Goal: Task Accomplishment & Management: Manage account settings

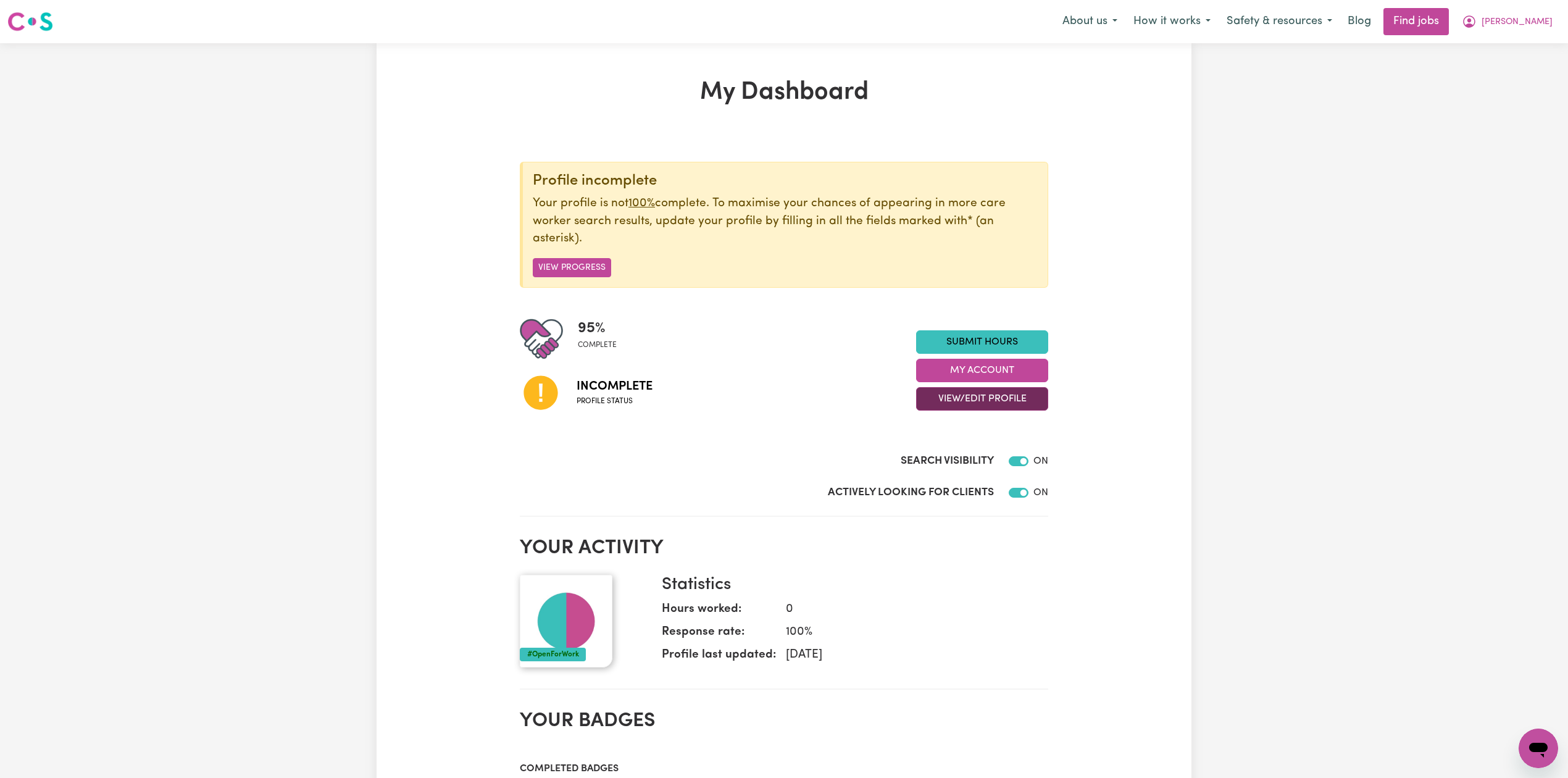
drag, startPoint x: 992, startPoint y: 396, endPoint x: 991, endPoint y: 407, distance: 11.0
click at [991, 396] on button "View/Edit Profile" at bounding box center [983, 399] width 132 height 23
click at [979, 449] on link "Edit Profile" at bounding box center [975, 456] width 115 height 25
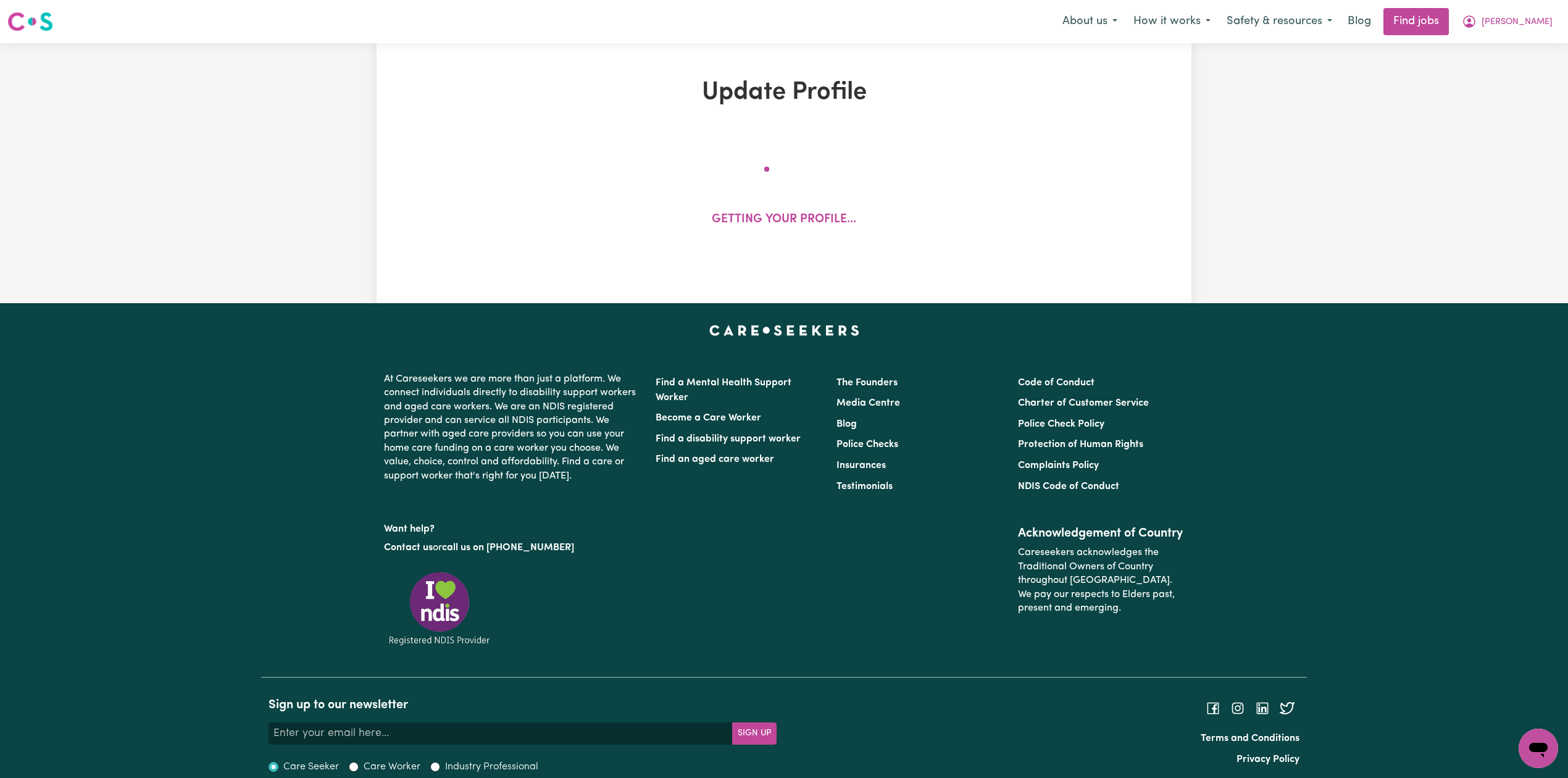
select select "[DEMOGRAPHIC_DATA]"
select select "Student Visa"
select select "Studying a healthcare related degree or qualification"
select select "37"
select select "40"
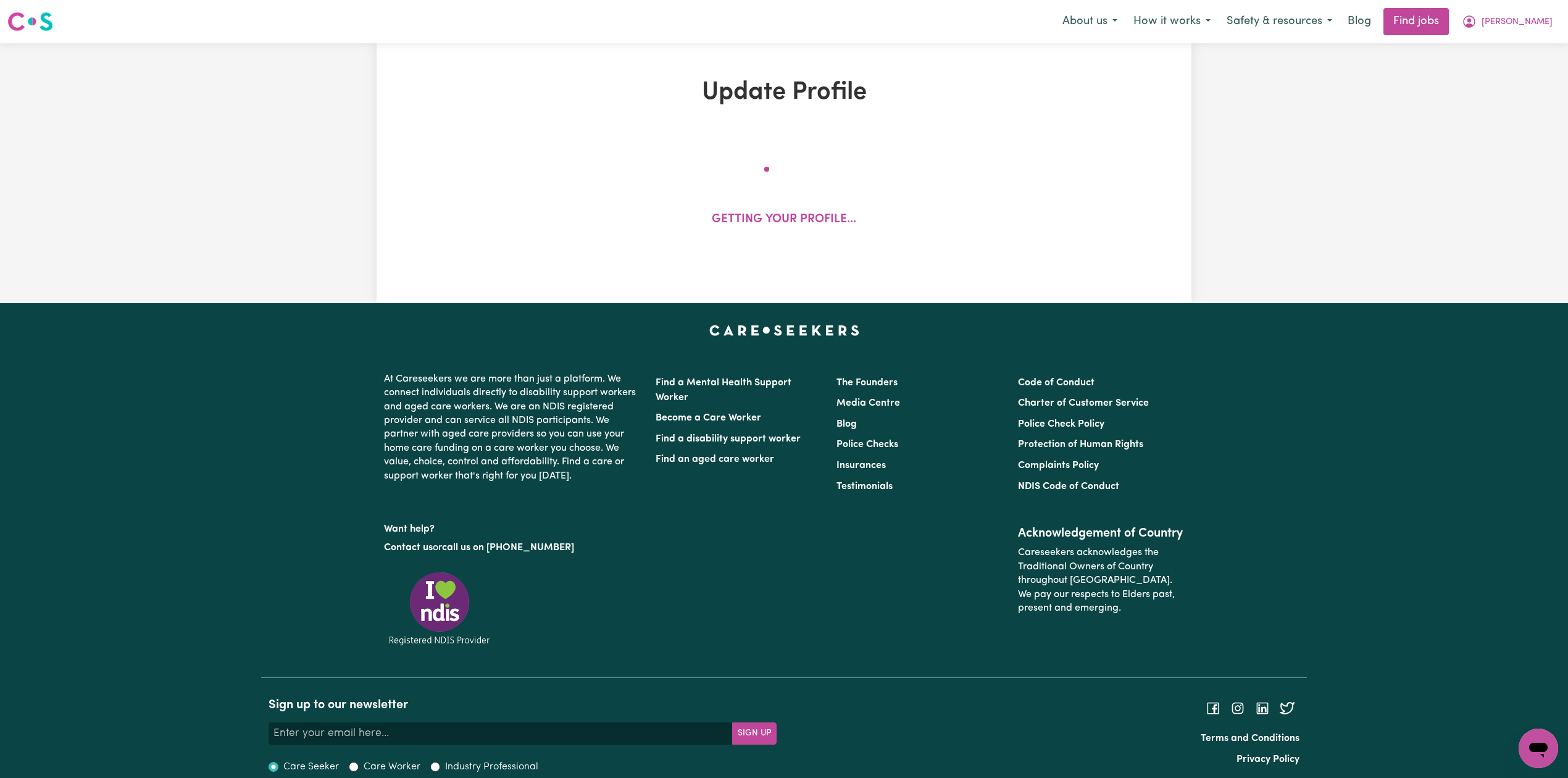
select select "40"
select select "60"
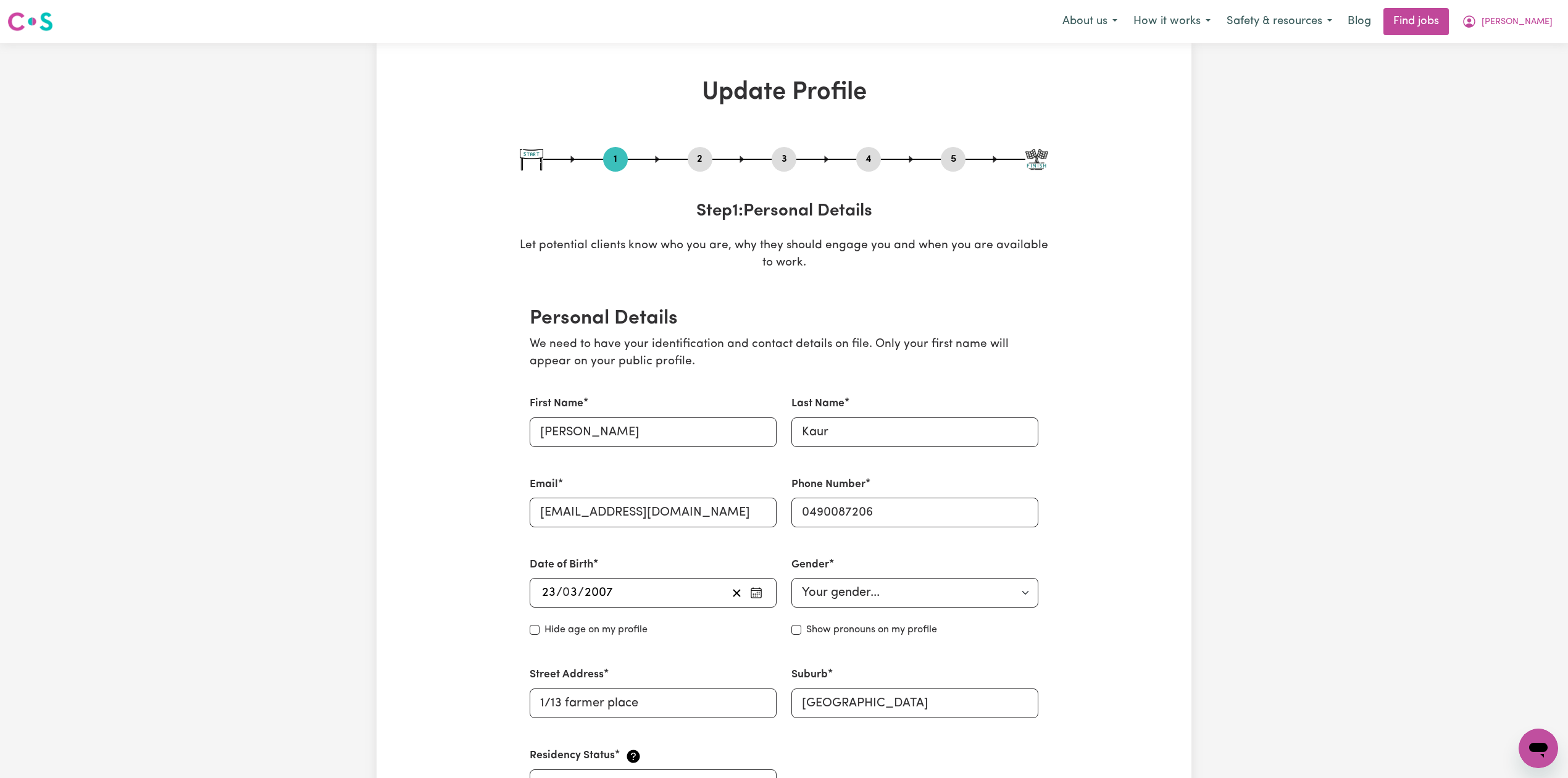
click at [705, 162] on button "2" at bounding box center [701, 159] width 25 height 16
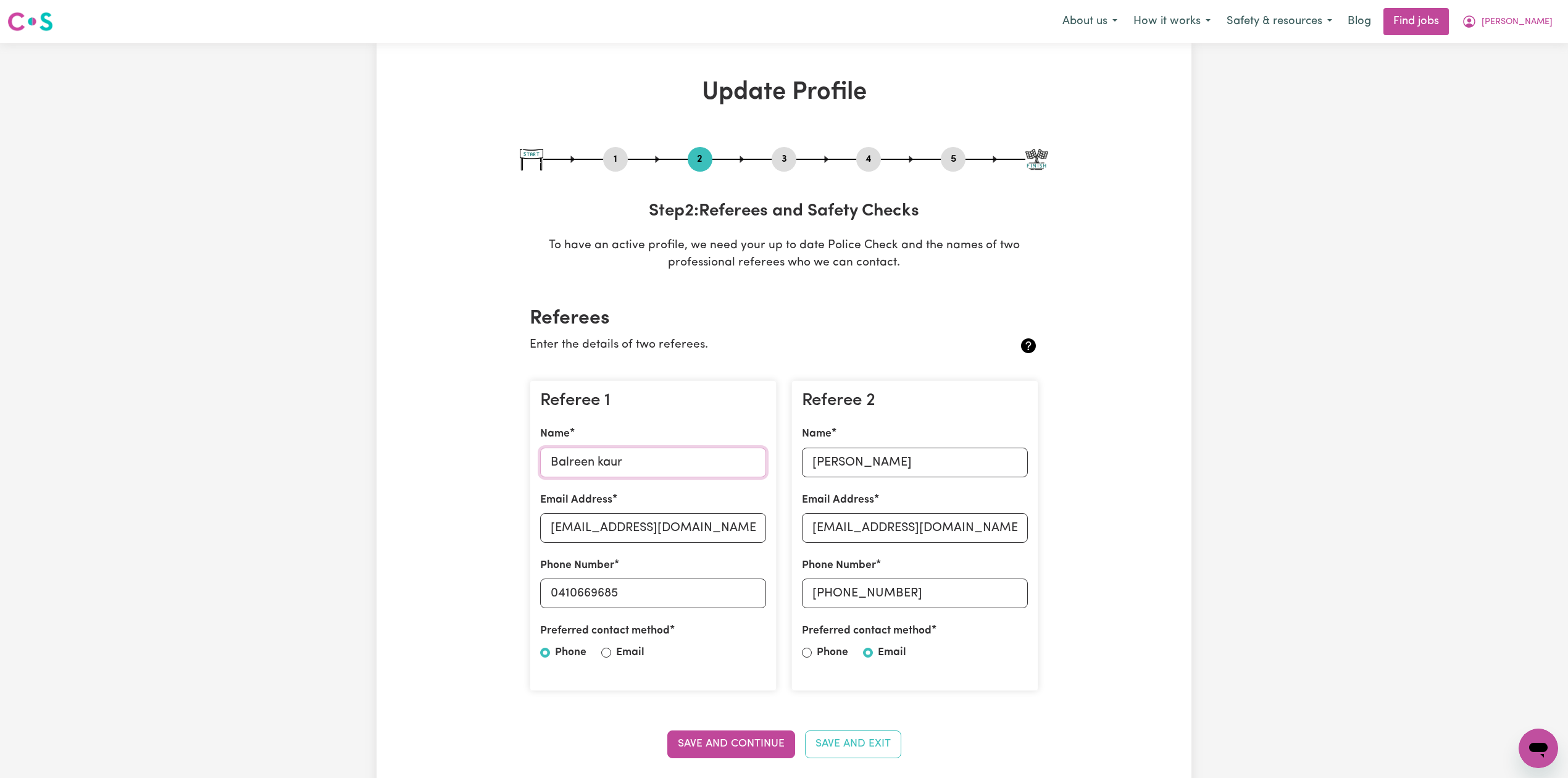
click at [598, 470] on input "Balreen kaur" at bounding box center [653, 463] width 226 height 30
click at [617, 516] on input "[EMAIL_ADDRESS][DOMAIN_NAME]" at bounding box center [653, 528] width 226 height 30
drag, startPoint x: 560, startPoint y: 591, endPoint x: 730, endPoint y: 604, distance: 170.5
click at [730, 604] on input "0410669685" at bounding box center [653, 593] width 226 height 30
click at [912, 458] on input "[PERSON_NAME]" at bounding box center [915, 463] width 226 height 30
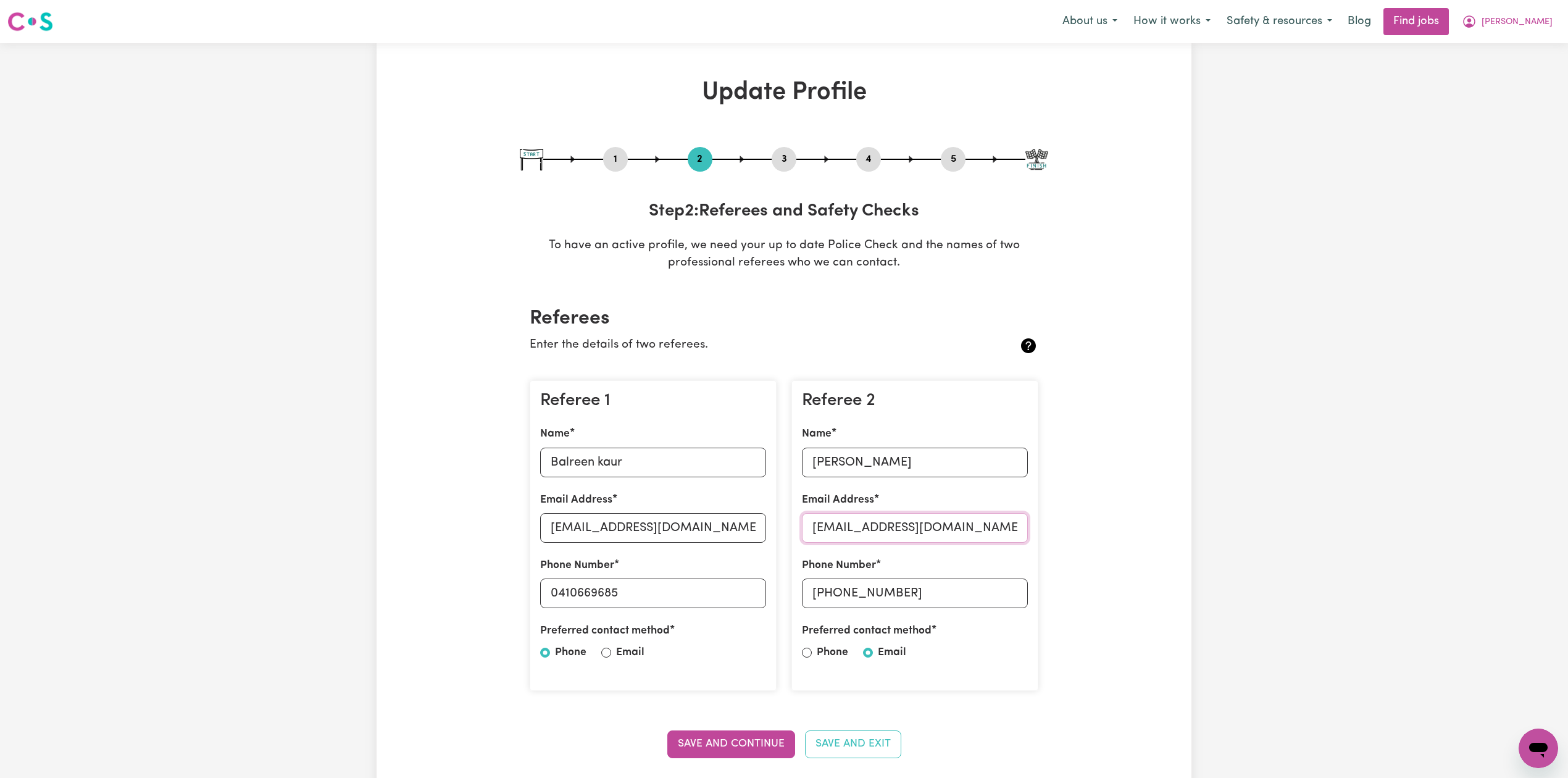
click at [909, 530] on input "[EMAIL_ADDRESS][DOMAIN_NAME]" at bounding box center [915, 528] width 226 height 30
click at [961, 166] on button "5" at bounding box center [954, 159] width 25 height 16
select select "I am providing services privately on my own"
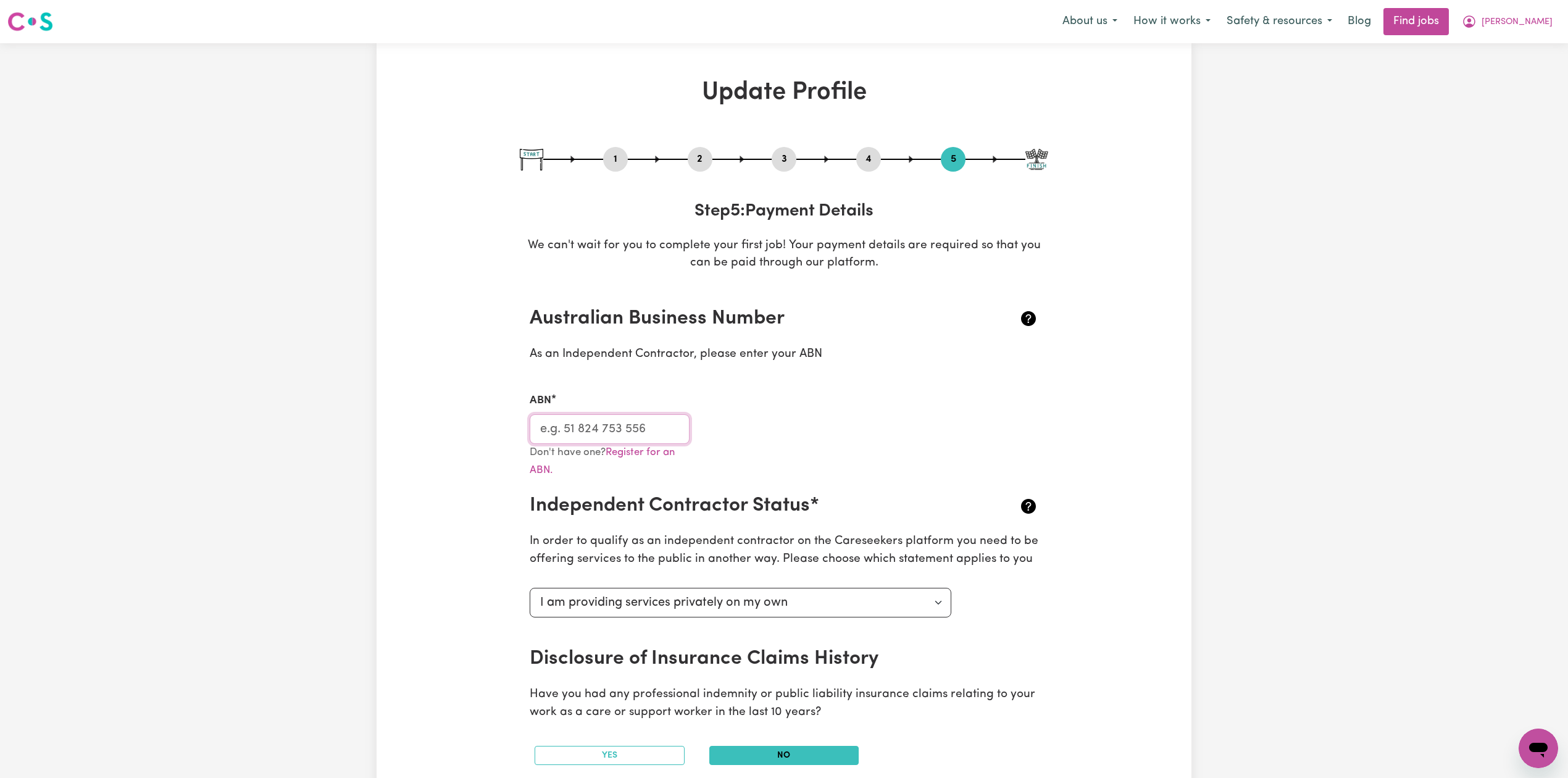
click at [588, 423] on input "ABN" at bounding box center [609, 429] width 160 height 30
click at [1477, 25] on icon "My Account" at bounding box center [1469, 21] width 15 height 15
click at [1514, 89] on link "Logout" at bounding box center [1511, 94] width 97 height 23
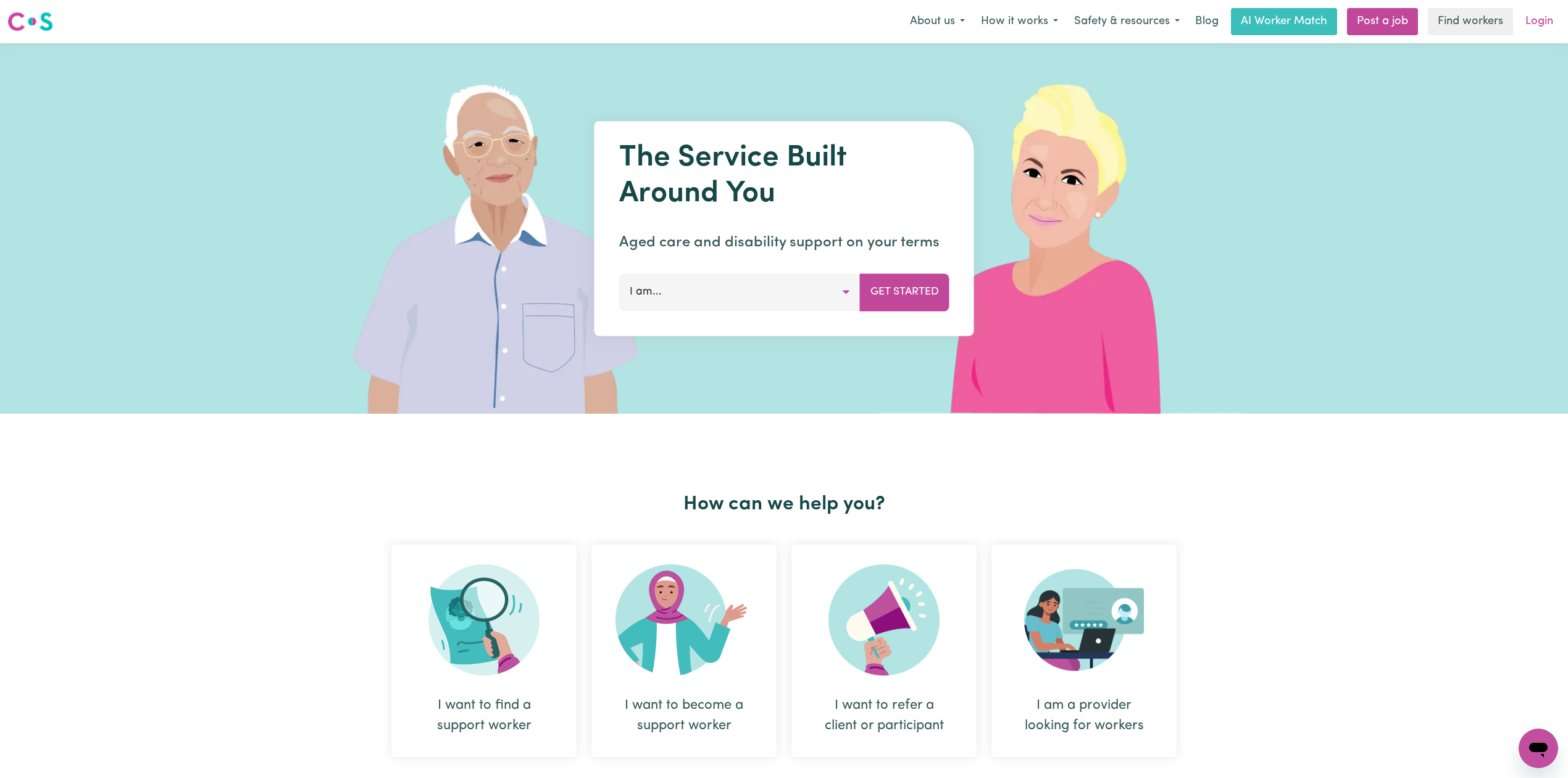
click at [1542, 8] on link "Login" at bounding box center [1539, 21] width 43 height 27
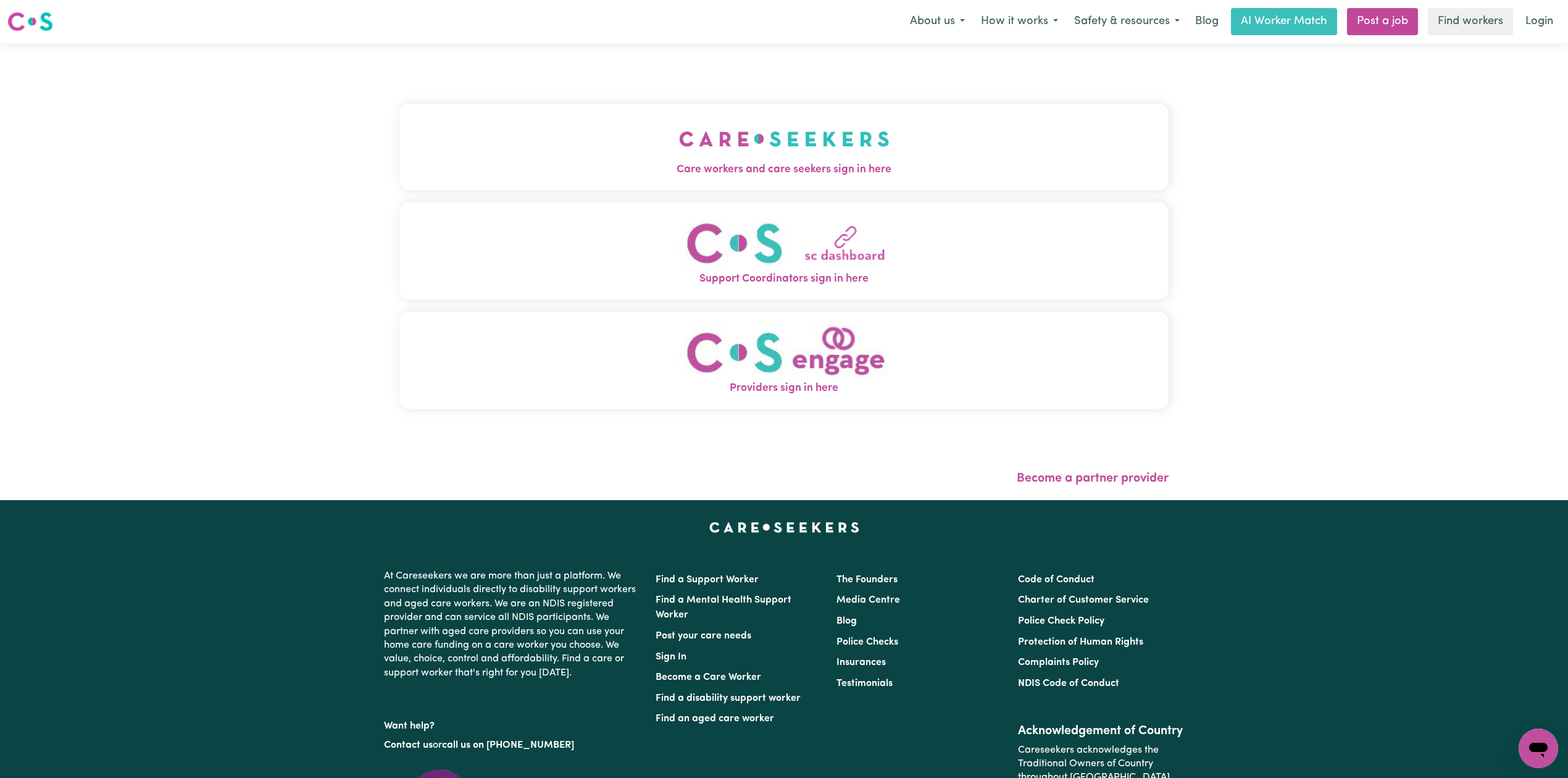
click at [798, 139] on button "Care workers and care seekers sign in here" at bounding box center [784, 146] width 769 height 86
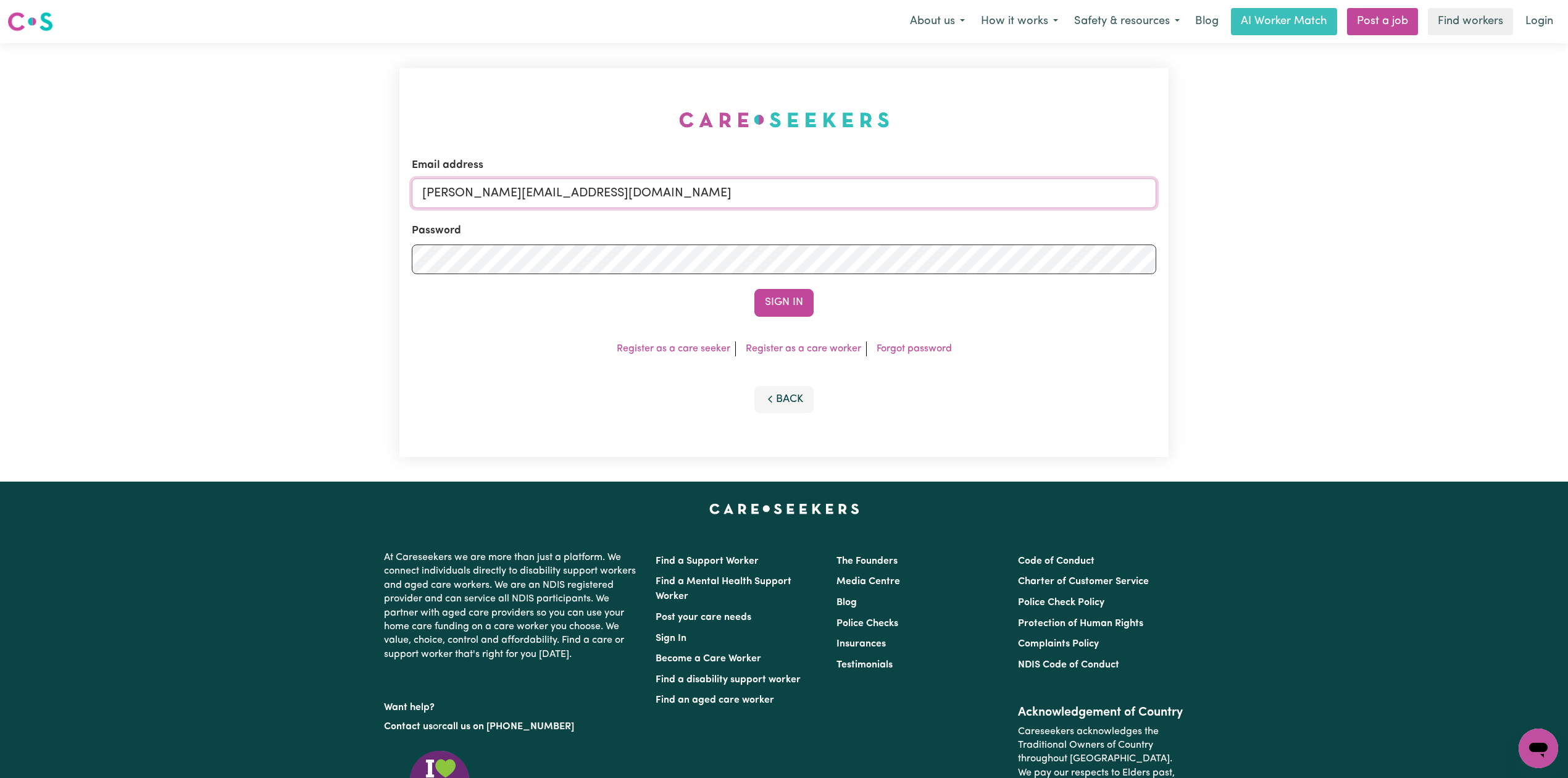
click at [584, 200] on input "[PERSON_NAME][EMAIL_ADDRESS][DOMAIN_NAME]" at bounding box center [784, 193] width 744 height 30
drag, startPoint x: 487, startPoint y: 192, endPoint x: 969, endPoint y: 223, distance: 483.0
click at [969, 223] on form "Email address Superuser~[EMAIL_ADDRESS][DOMAIN_NAME] Password Sign In" at bounding box center [784, 237] width 744 height 160
type input "Superuser~[PERSON_NAME][EMAIL_ADDRESS][PERSON_NAME][DOMAIN_NAME]"
click at [754, 289] on button "Sign In" at bounding box center [784, 302] width 59 height 27
